Goal: Book appointment/travel/reservation

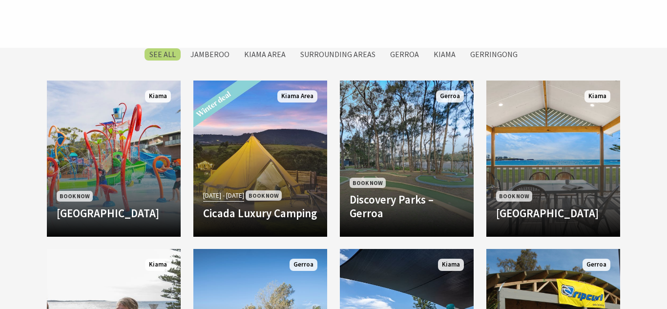
scroll to position [434, 0]
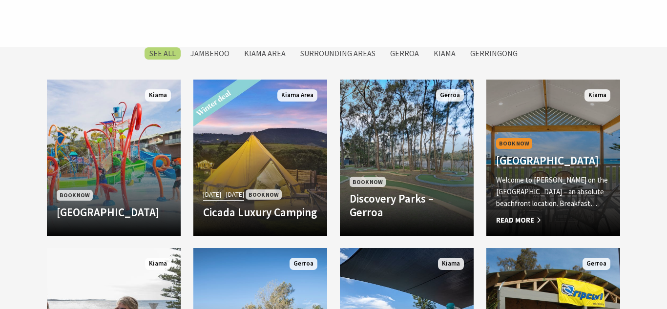
click at [519, 170] on div "Book Now [GEOGRAPHIC_DATA] Welcome to [GEOGRAPHIC_DATA] on the [GEOGRAPHIC_DATA…" at bounding box center [553, 181] width 134 height 90
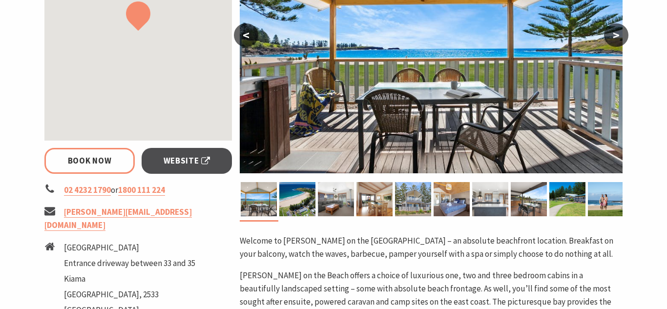
scroll to position [257, 0]
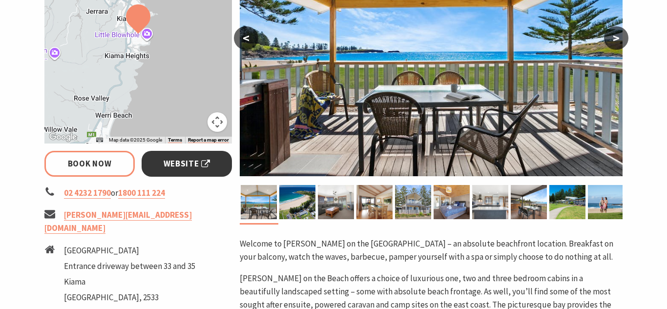
select select "3"
select select "2"
click at [185, 162] on span "Website" at bounding box center [187, 163] width 47 height 13
select select "3"
